Goal: Task Accomplishment & Management: Complete application form

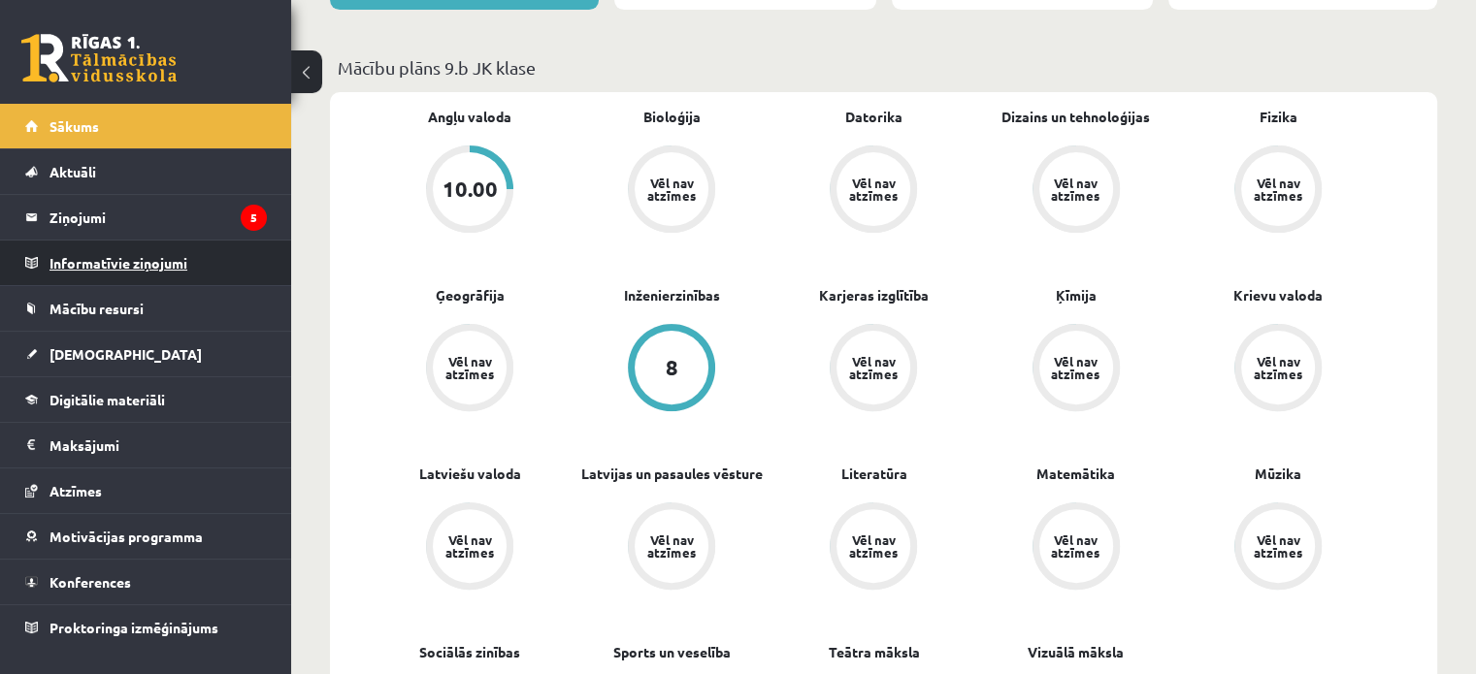
scroll to position [679, 0]
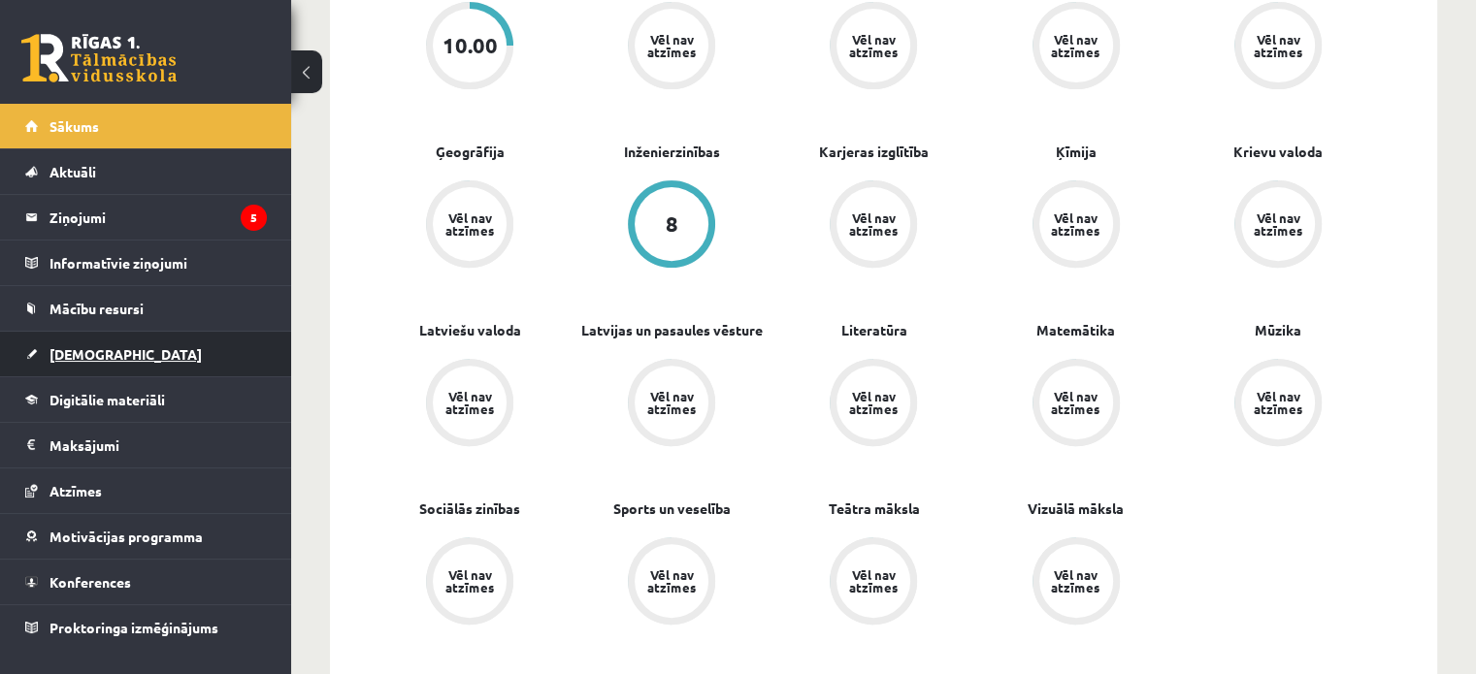
click at [93, 353] on span "[DEMOGRAPHIC_DATA]" at bounding box center [125, 353] width 152 height 17
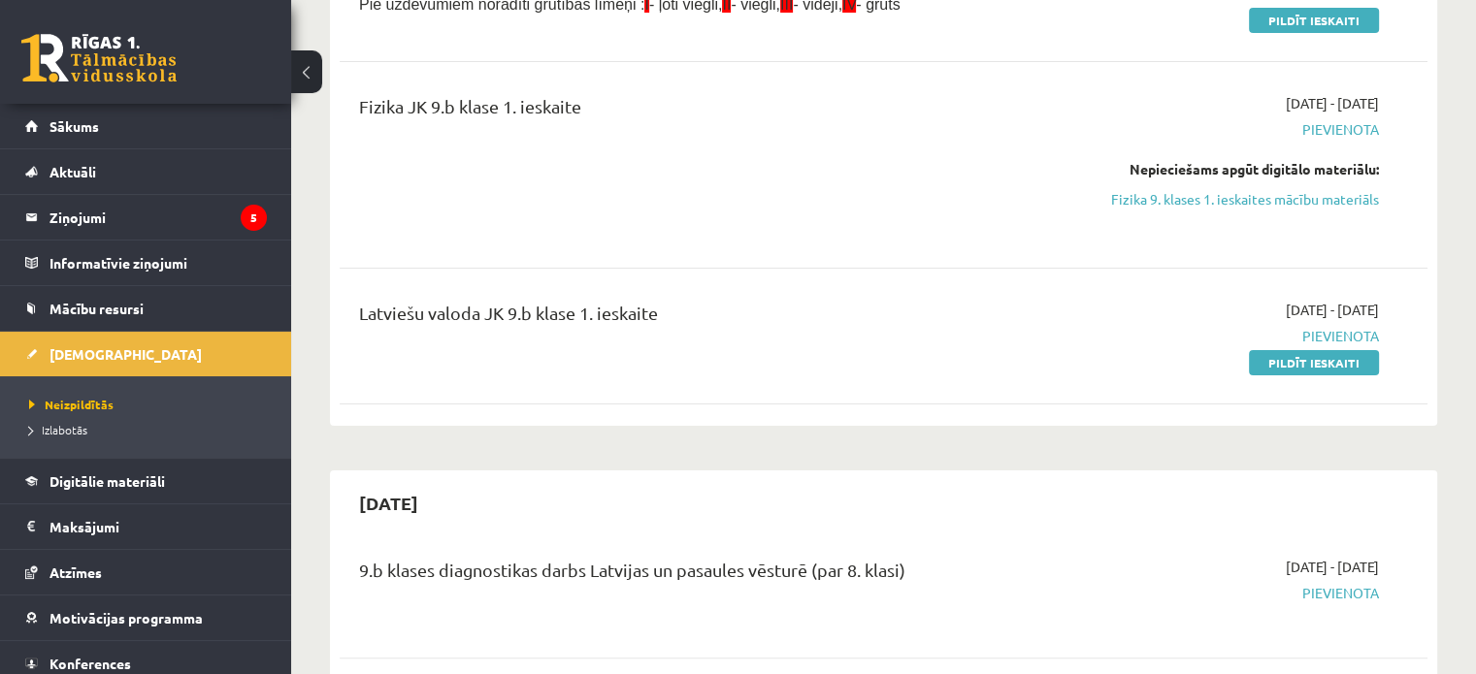
scroll to position [291, 0]
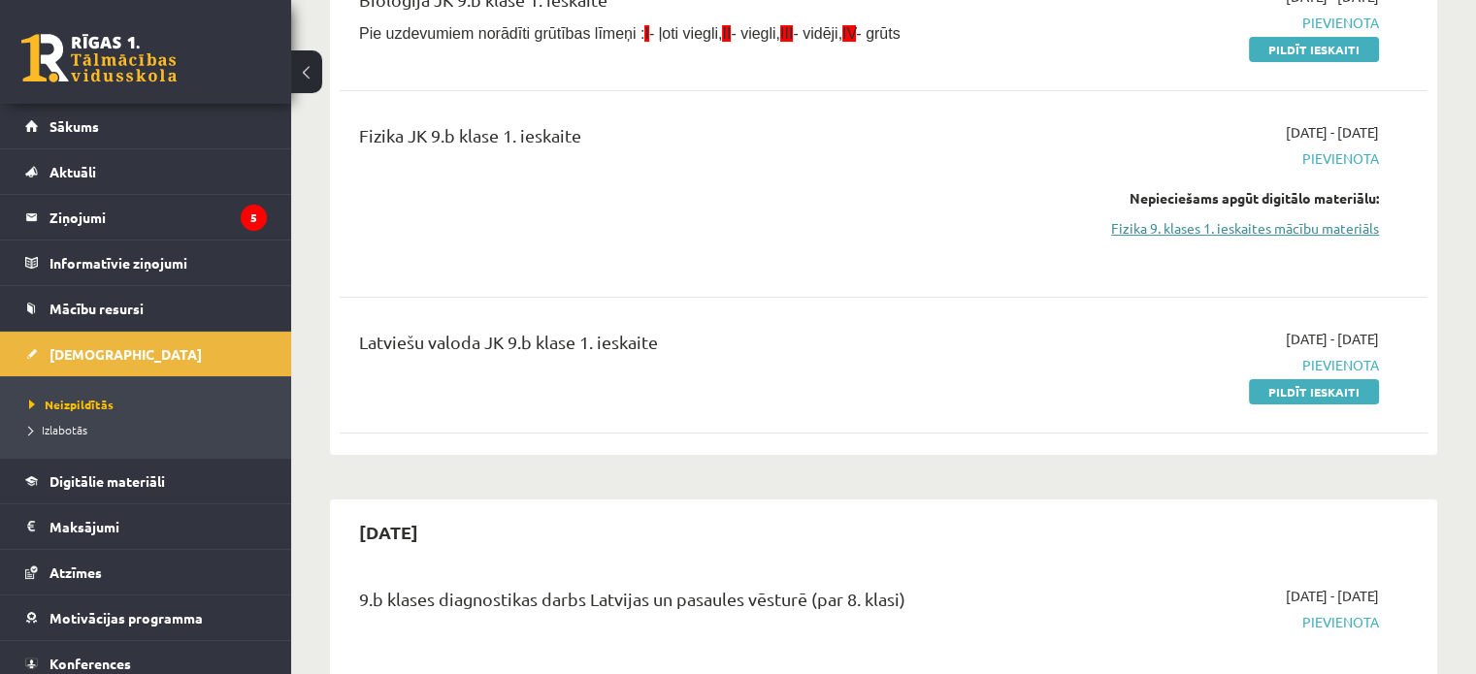
click at [1253, 232] on link "Fizika 9. klases 1. ieskaites mācību materiāls" at bounding box center [1219, 228] width 320 height 20
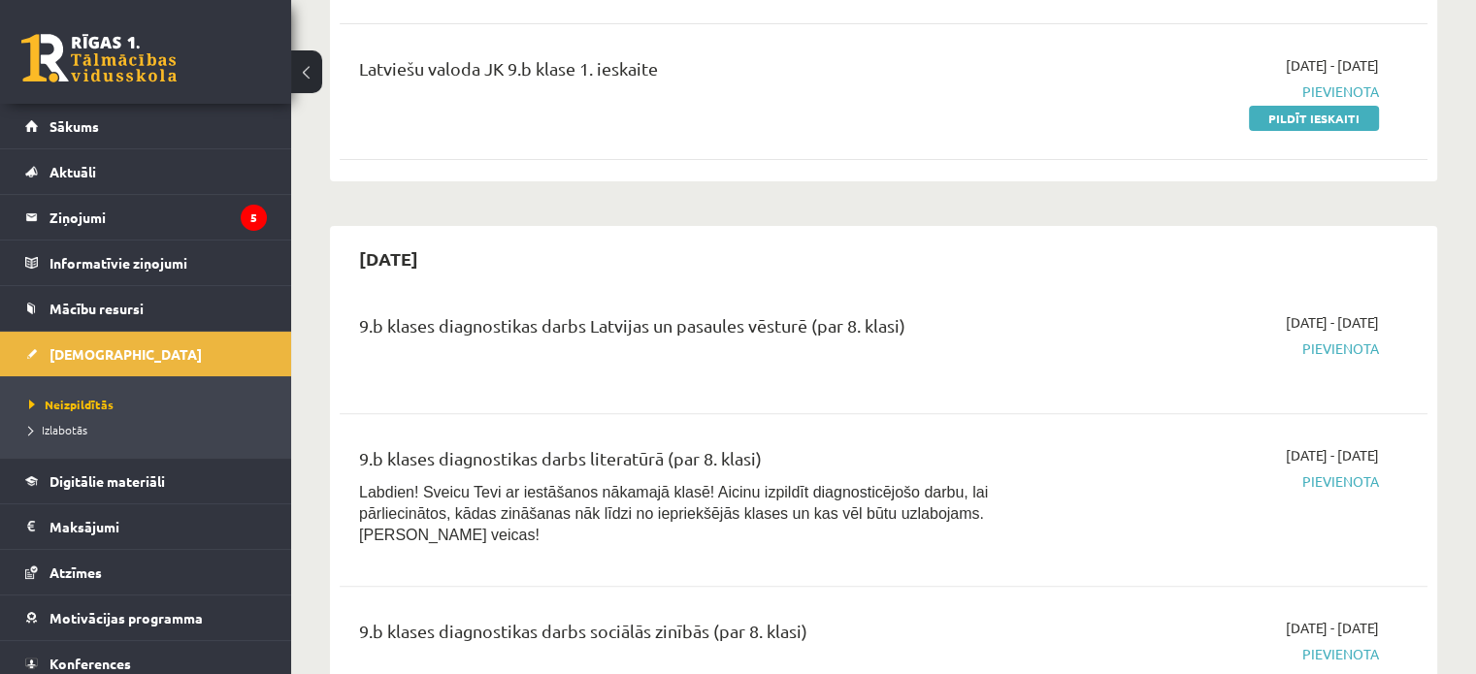
scroll to position [675, 0]
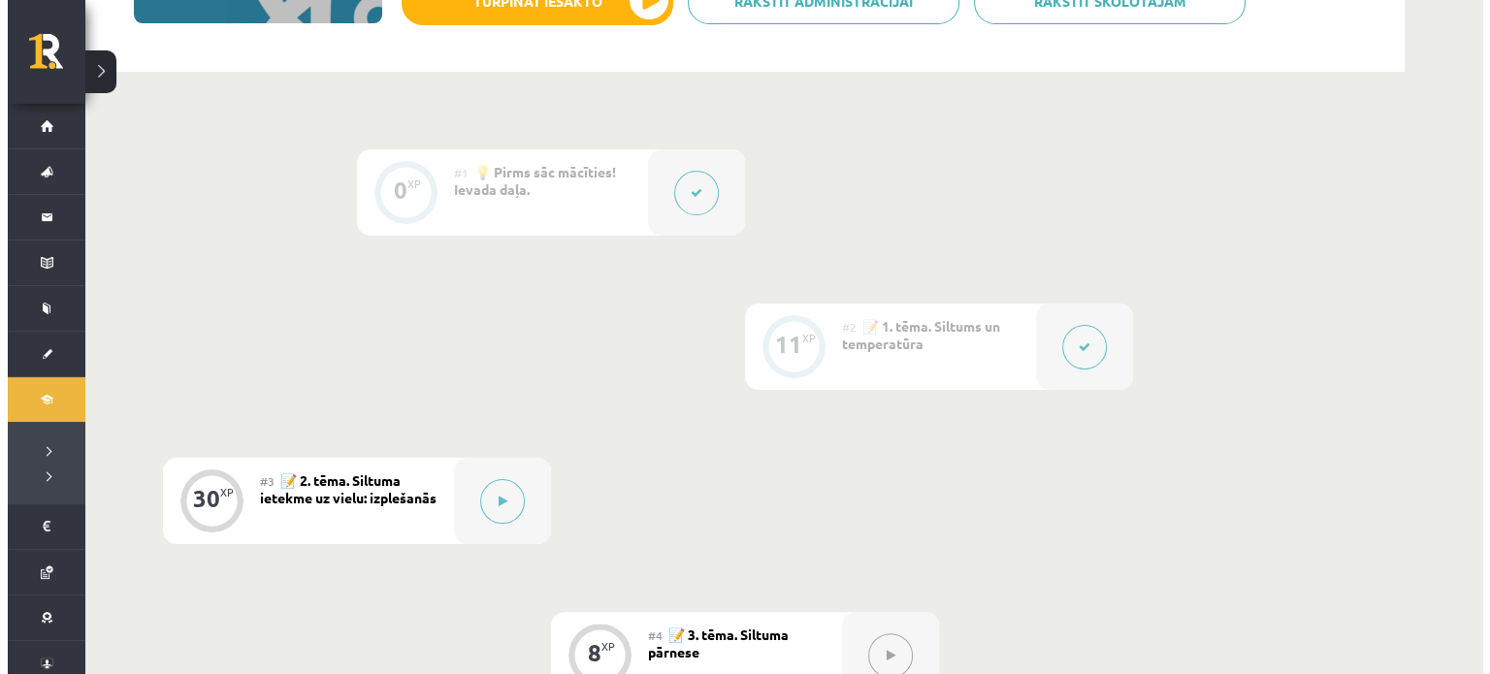
scroll to position [110, 0]
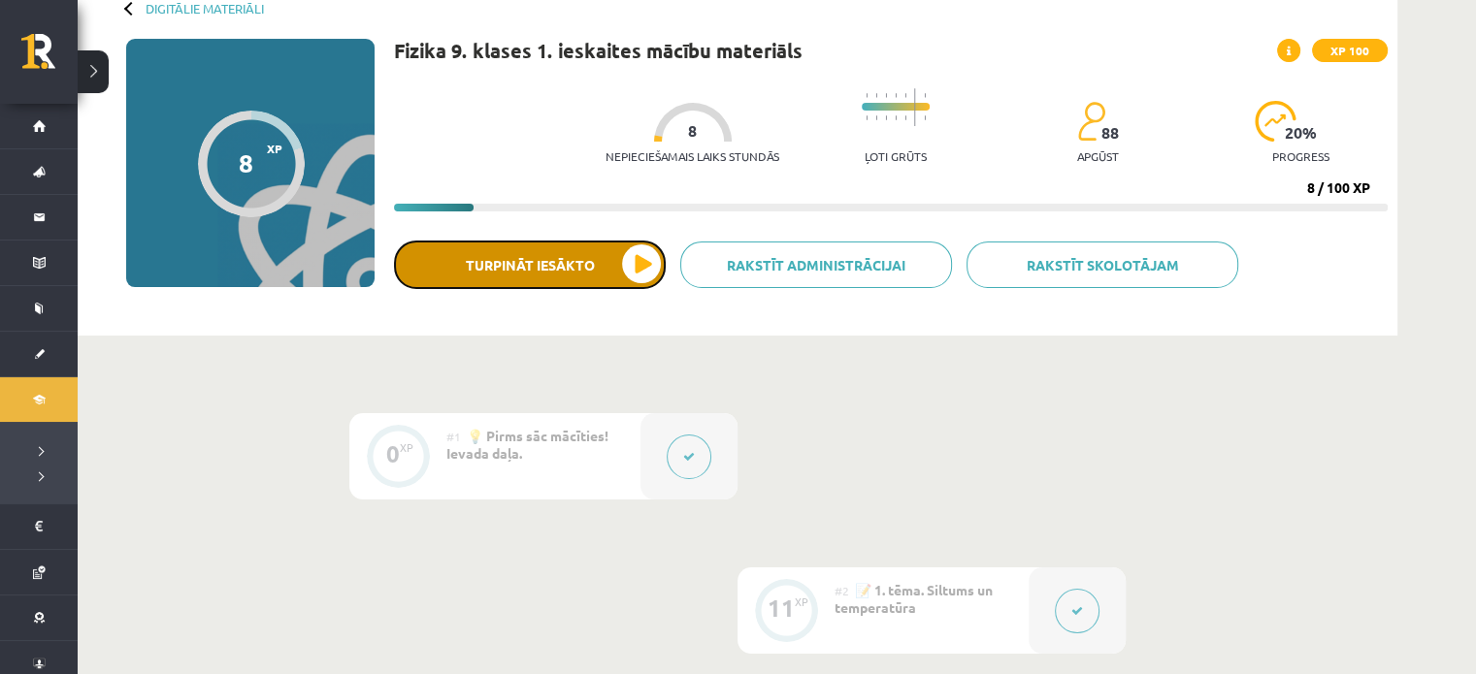
click at [605, 269] on button "Turpināt iesākto" at bounding box center [530, 265] width 272 height 49
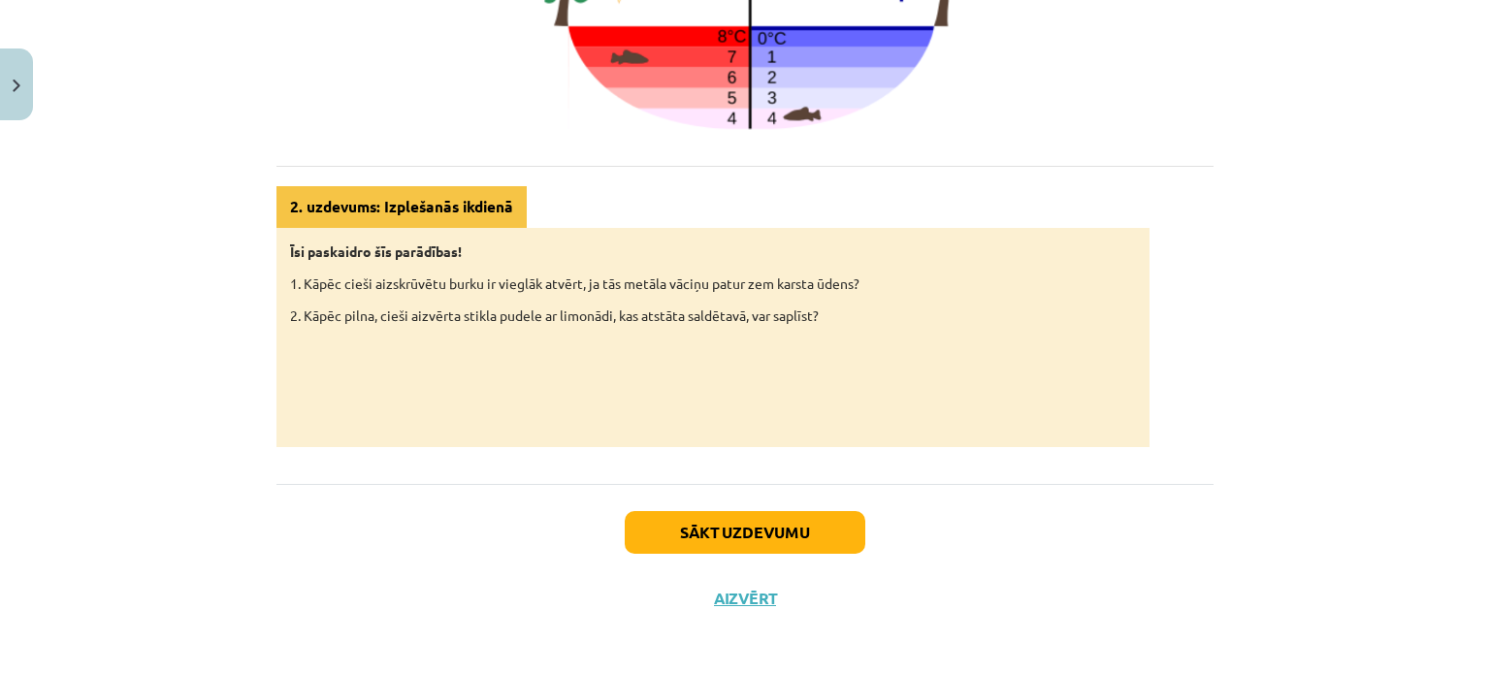
scroll to position [976, 0]
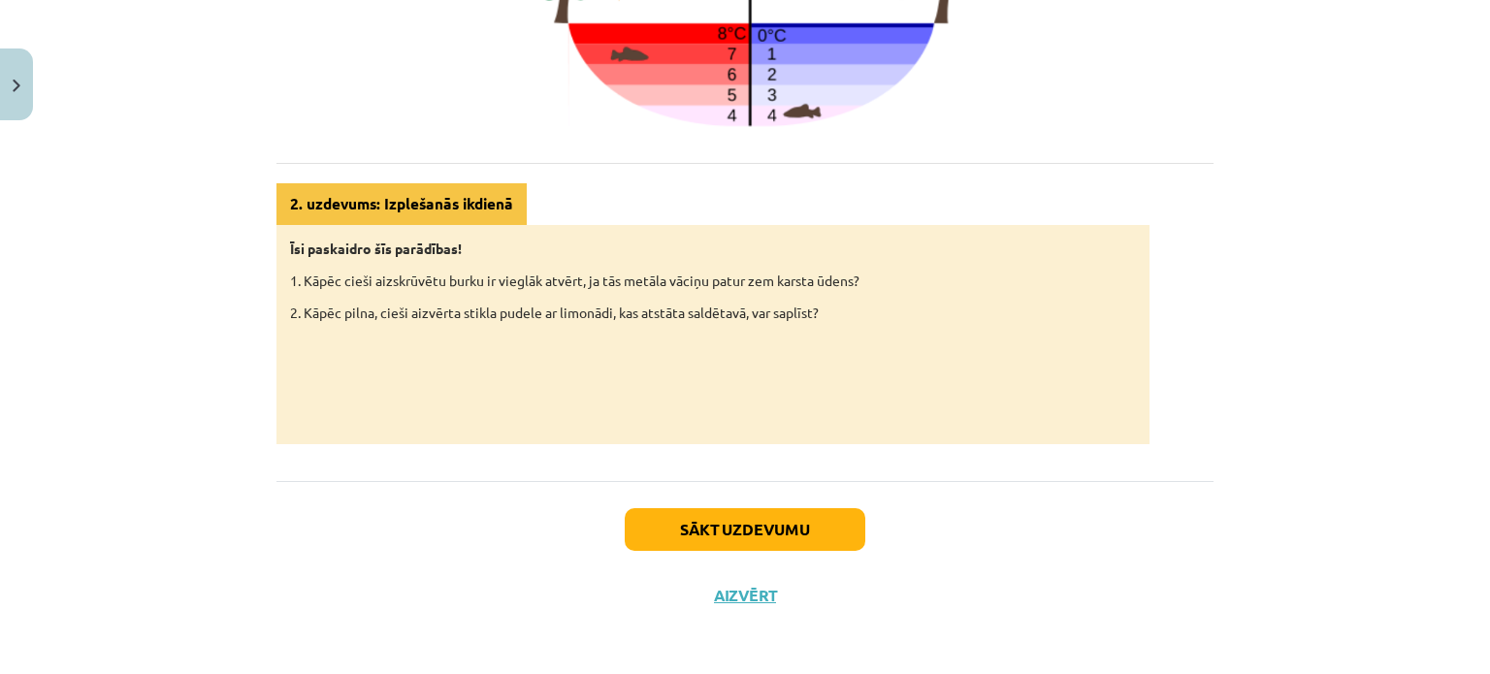
click at [810, 499] on div "Sākt uzdevumu Aizvērt" at bounding box center [745, 549] width 937 height 136
click at [813, 515] on button "Sākt uzdevumu" at bounding box center [745, 529] width 241 height 43
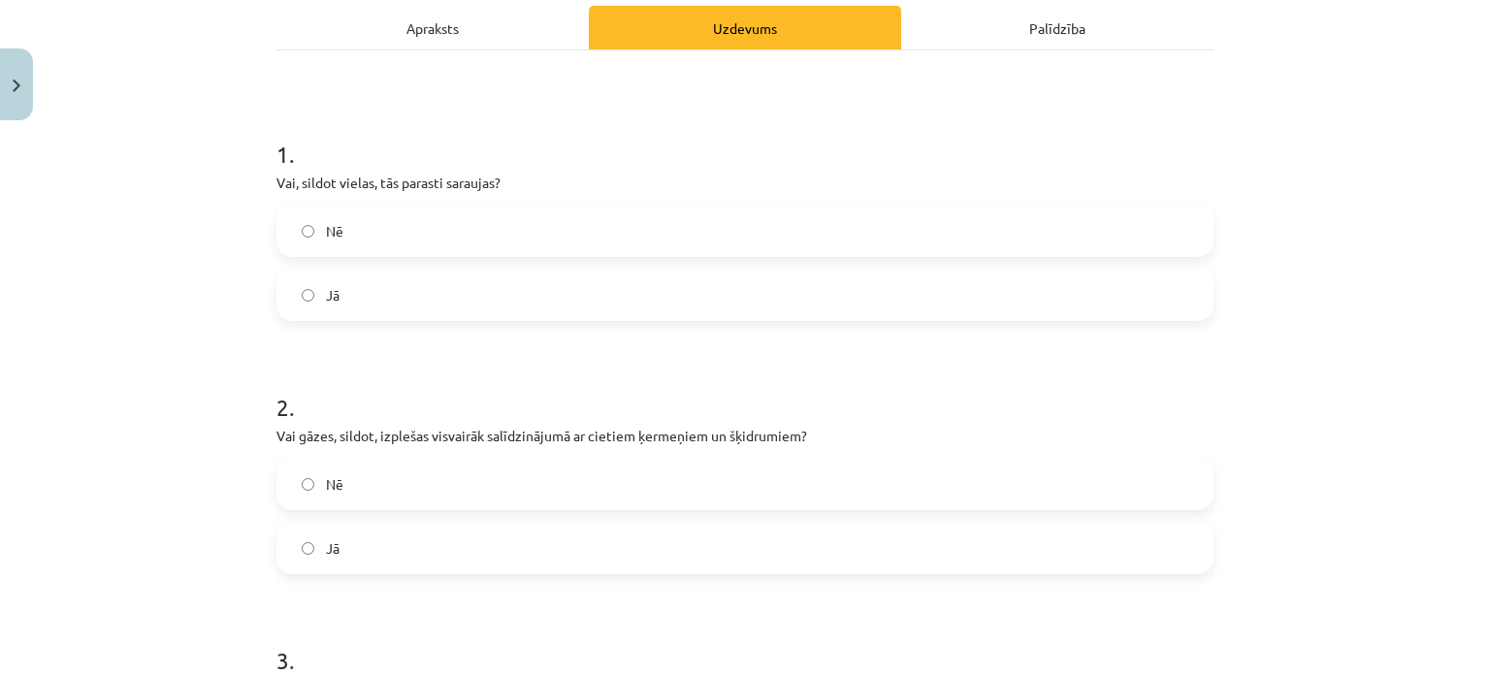
scroll to position [340, 0]
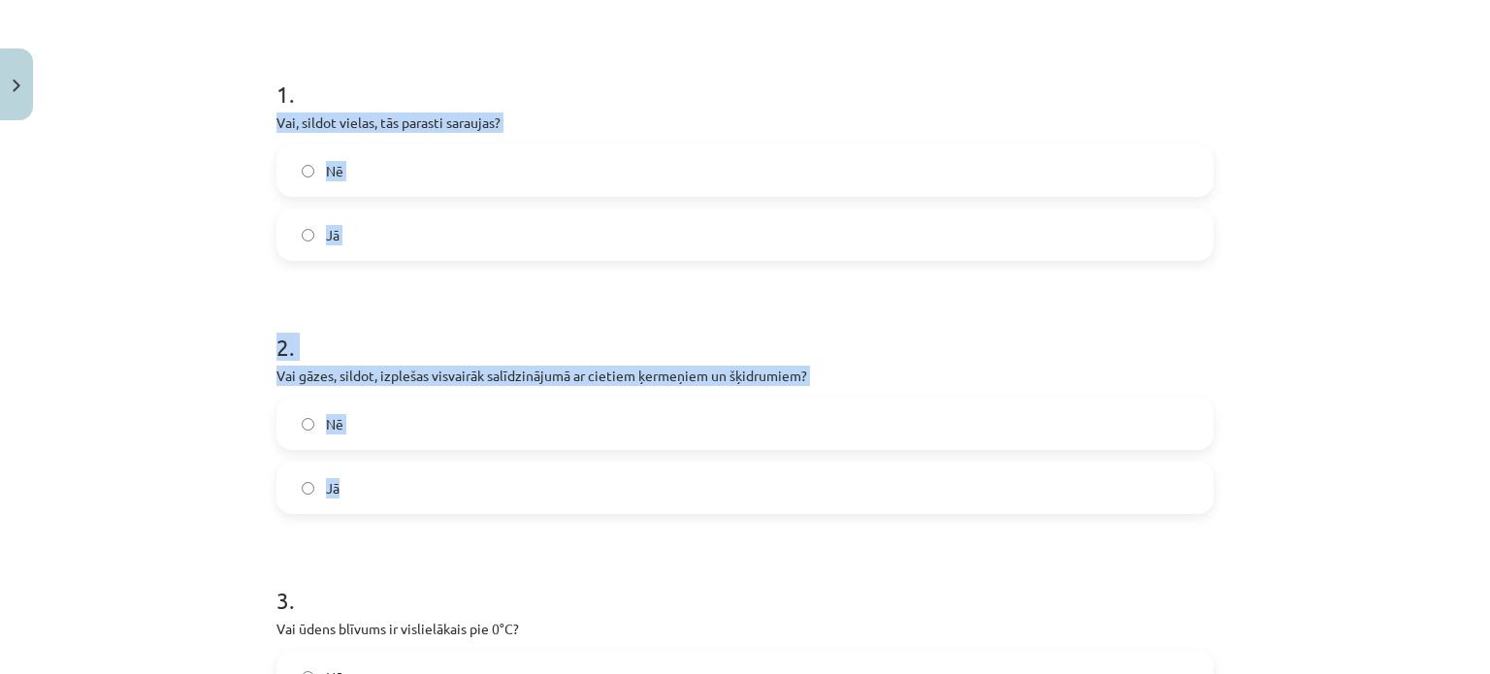
drag, startPoint x: 264, startPoint y: 124, endPoint x: 497, endPoint y: 476, distance: 422.3
copy form "Vai, sildot vielas, tās parasti saraujas? Nē Jā 2 . Vai gāzes, sildot, izplešas…"
click at [550, 256] on div "Jā" at bounding box center [745, 235] width 937 height 52
click at [415, 173] on label "Nē" at bounding box center [744, 171] width 933 height 49
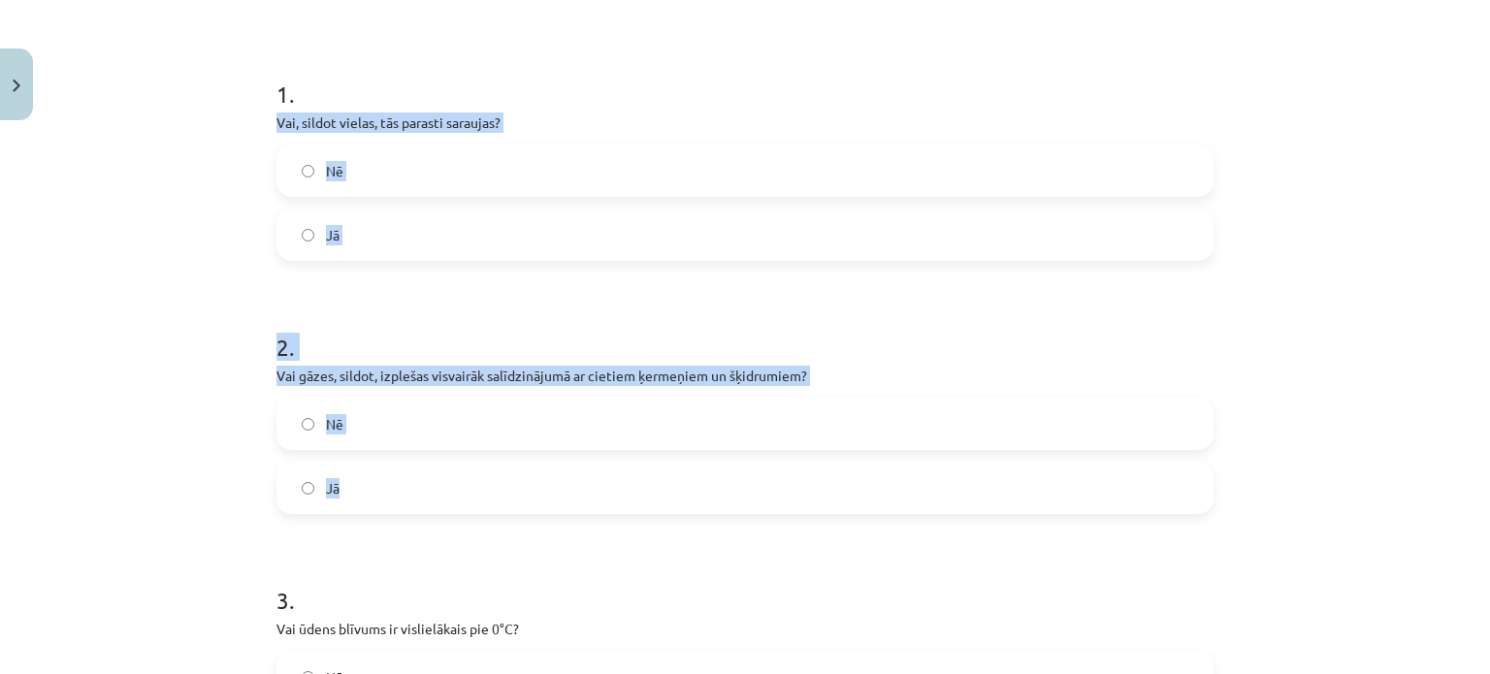
click at [505, 328] on h1 "2 ." at bounding box center [745, 330] width 937 height 60
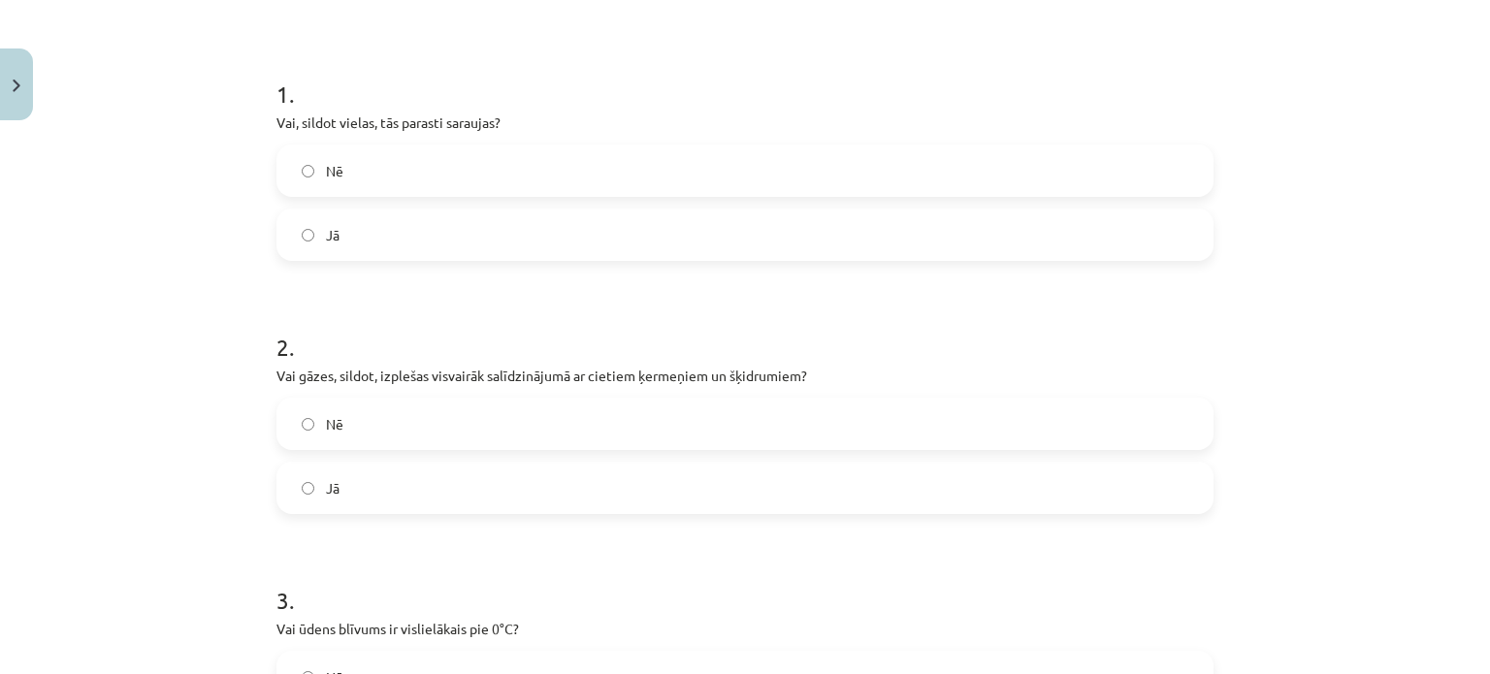
click at [381, 499] on label "Jā" at bounding box center [744, 488] width 933 height 49
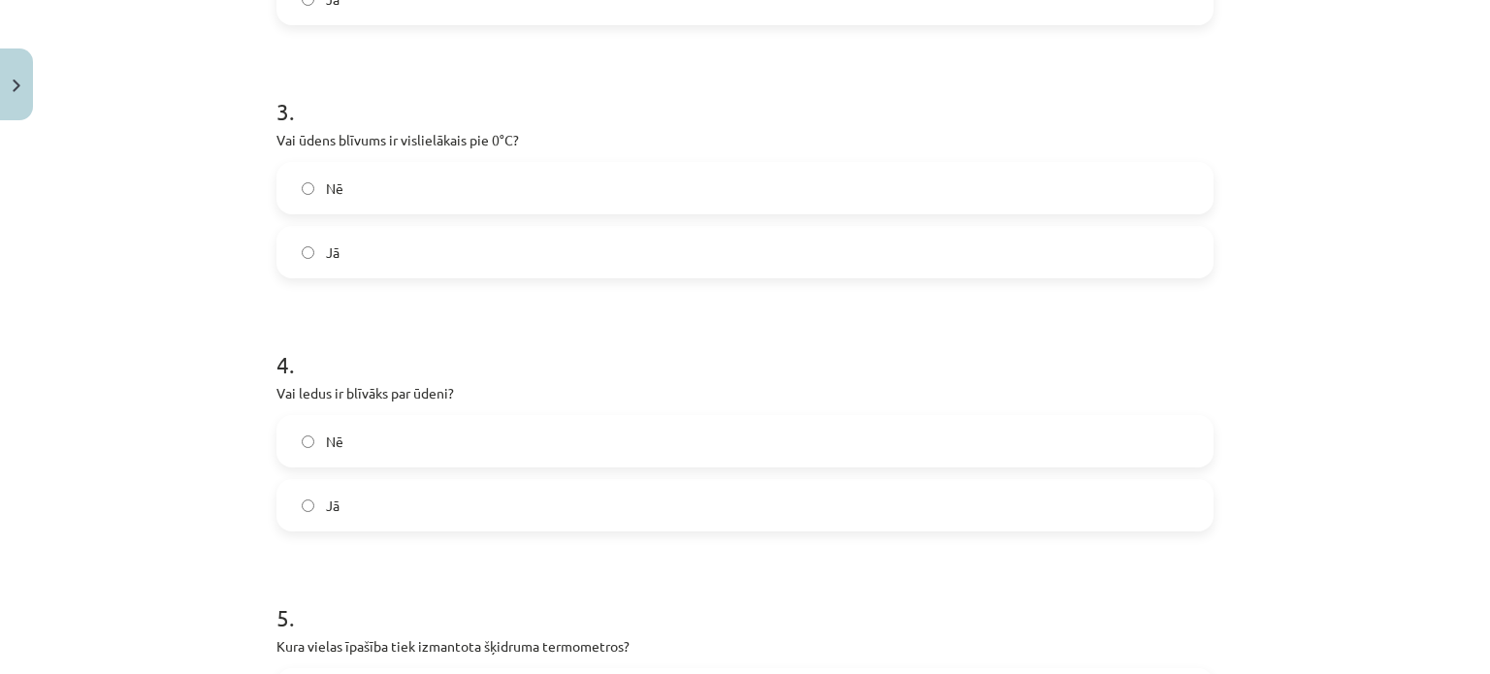
scroll to position [728, 0]
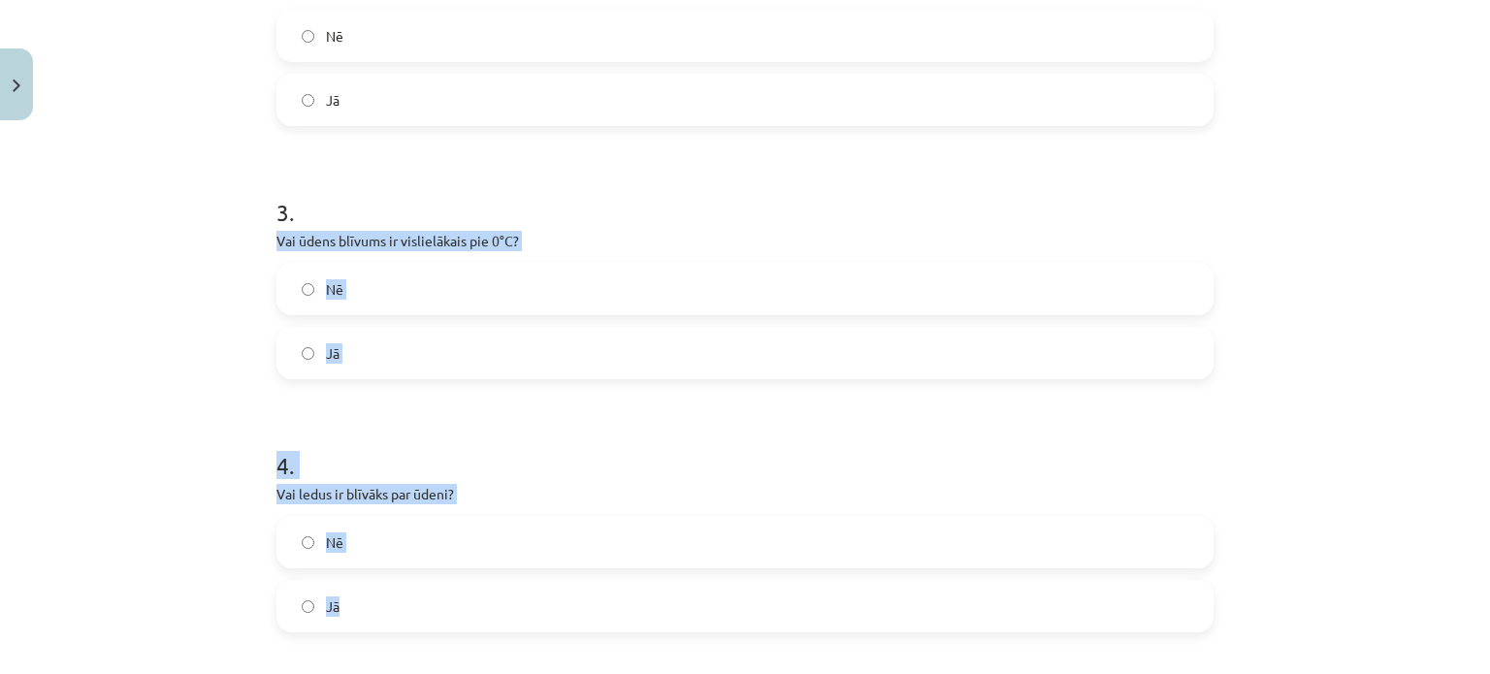
drag, startPoint x: 266, startPoint y: 237, endPoint x: 518, endPoint y: 593, distance: 436.4
copy form "Vai ūdens blīvums ir vislielākais pie 0°C? Nē Jā 4 . Vai ledus ir blīvāks par ū…"
click at [140, 319] on div "Mācību tēma: Fizika 9. klases 1. ieskaites mācību materiāls #3 📝 2. tēma. Siltu…" at bounding box center [745, 337] width 1490 height 674
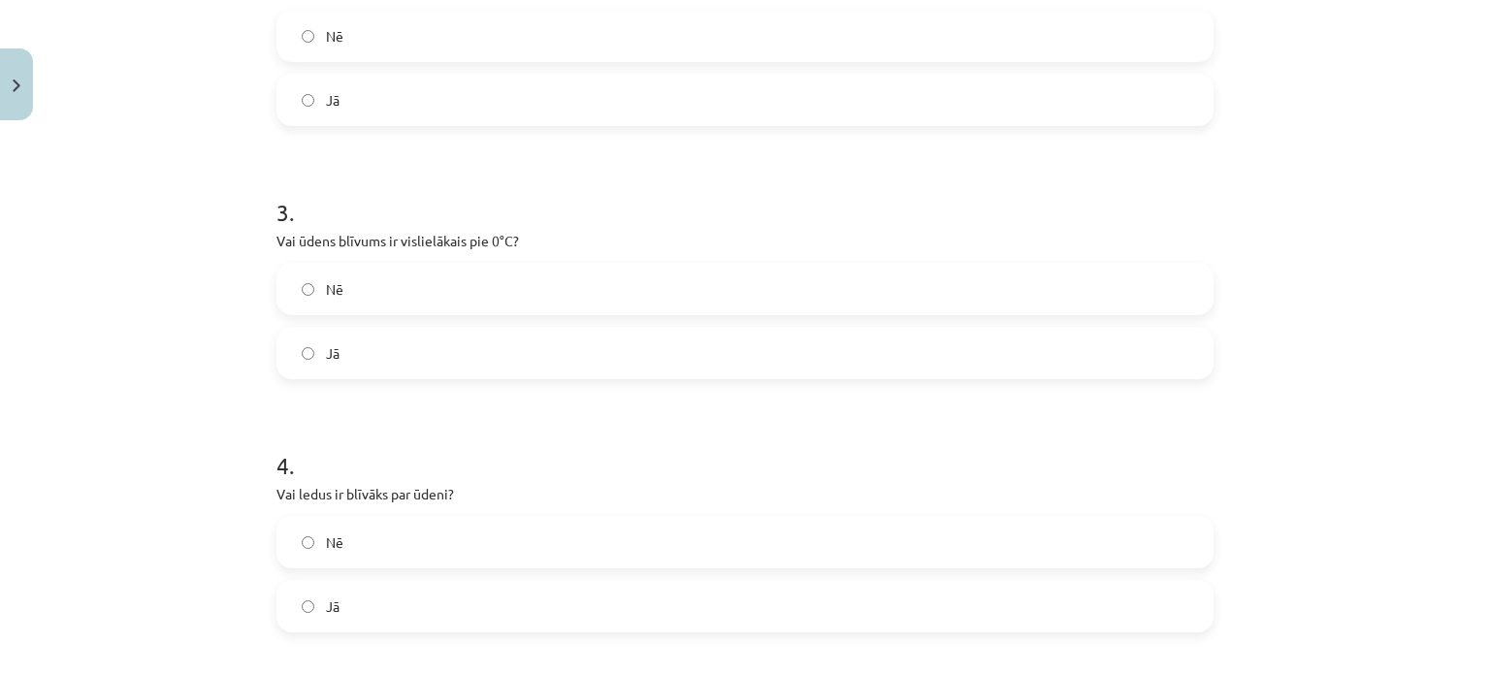
click at [355, 208] on h1 "3 ." at bounding box center [745, 195] width 937 height 60
click at [326, 293] on span "Nē" at bounding box center [334, 289] width 17 height 20
click at [369, 540] on label "Nē" at bounding box center [744, 542] width 933 height 49
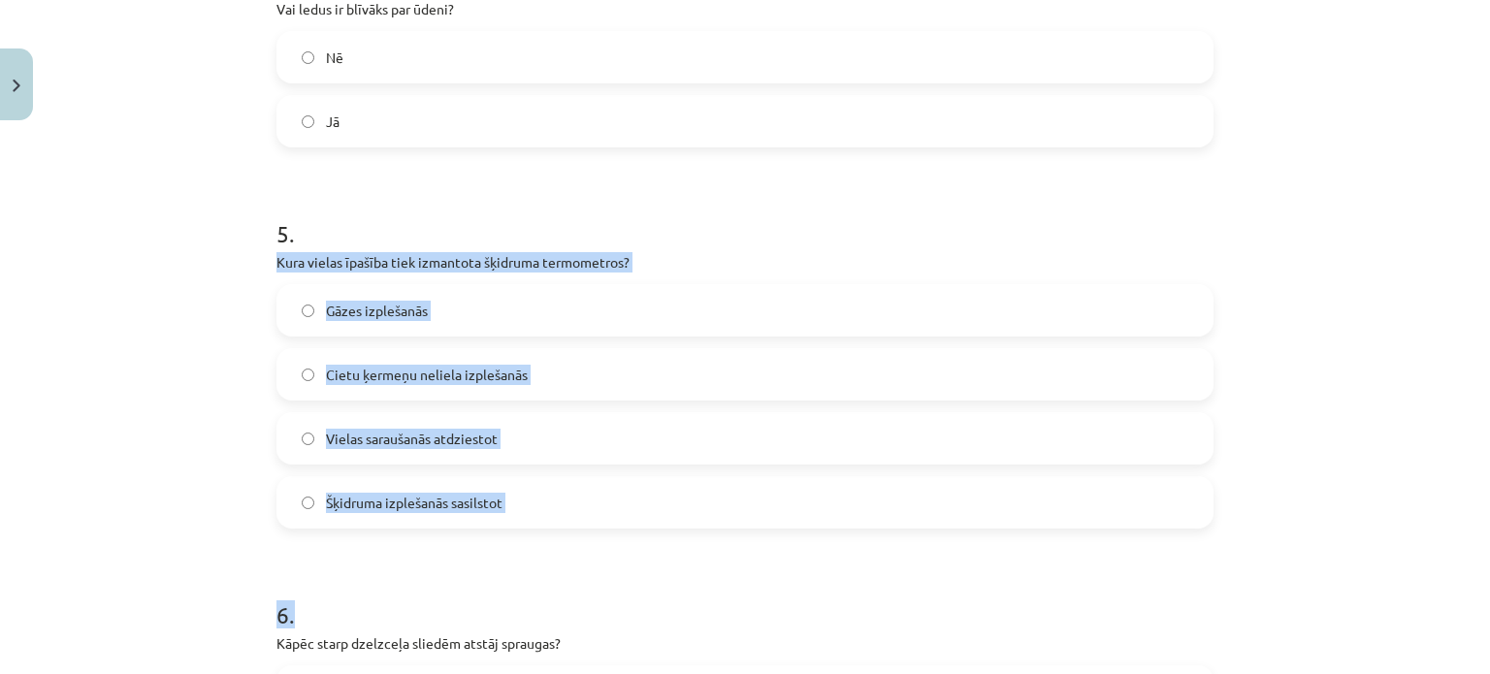
scroll to position [1601, 0]
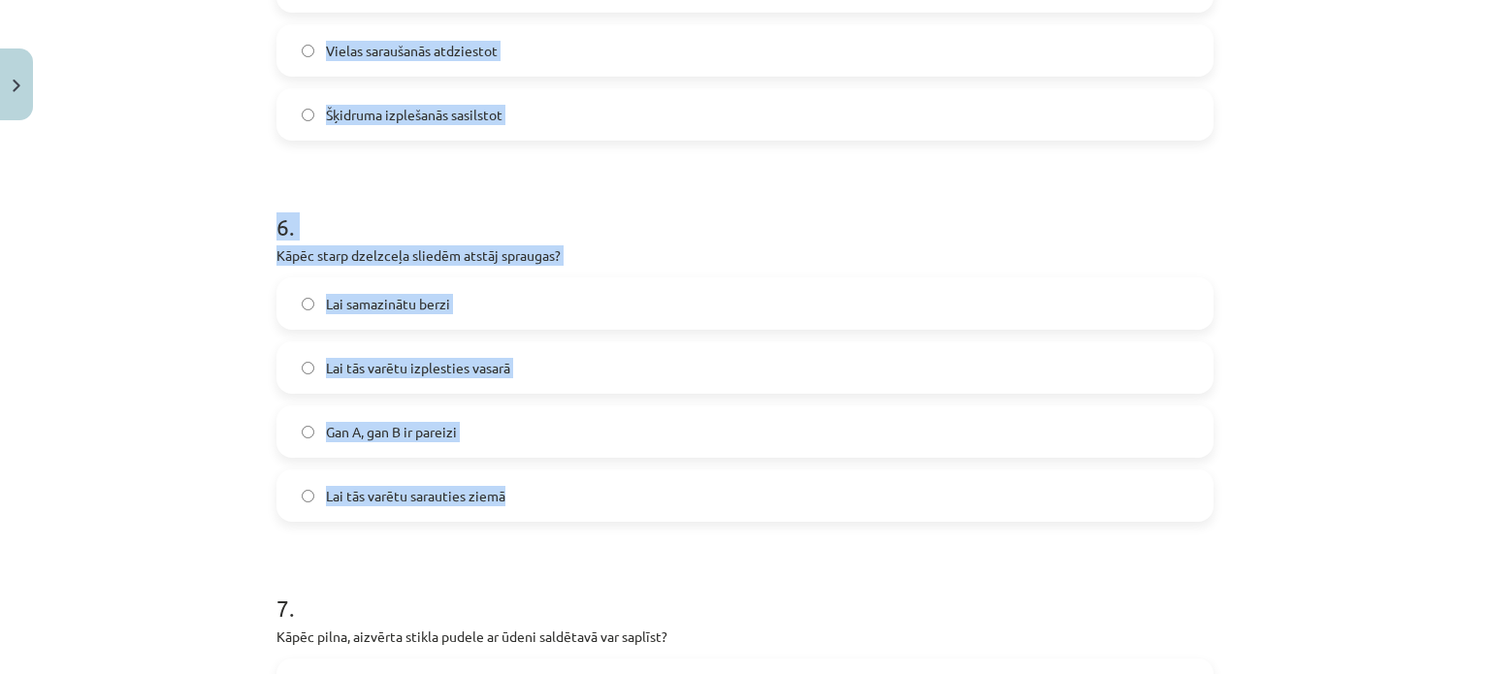
drag, startPoint x: 268, startPoint y: 259, endPoint x: 566, endPoint y: 497, distance: 381.1
click at [566, 497] on div "30 XP Saņemsi Sarežģīts 88 pilda Apraksts Uzdevums Palīdzība 1 . Vai, sildot vi…" at bounding box center [745, 376] width 961 height 3696
copy form "Kura vielas īpašība tiek izmantota šķidruma termometros? Gāzes izplešanās Cietu…"
